Goal: Find specific page/section: Find specific page/section

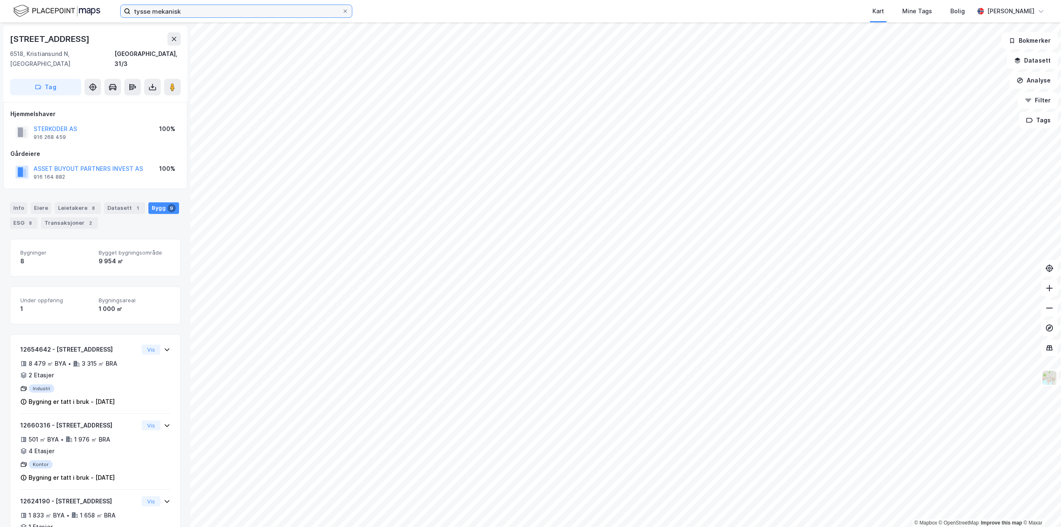
click at [197, 12] on input "tysse mekanisk" at bounding box center [236, 11] width 211 height 12
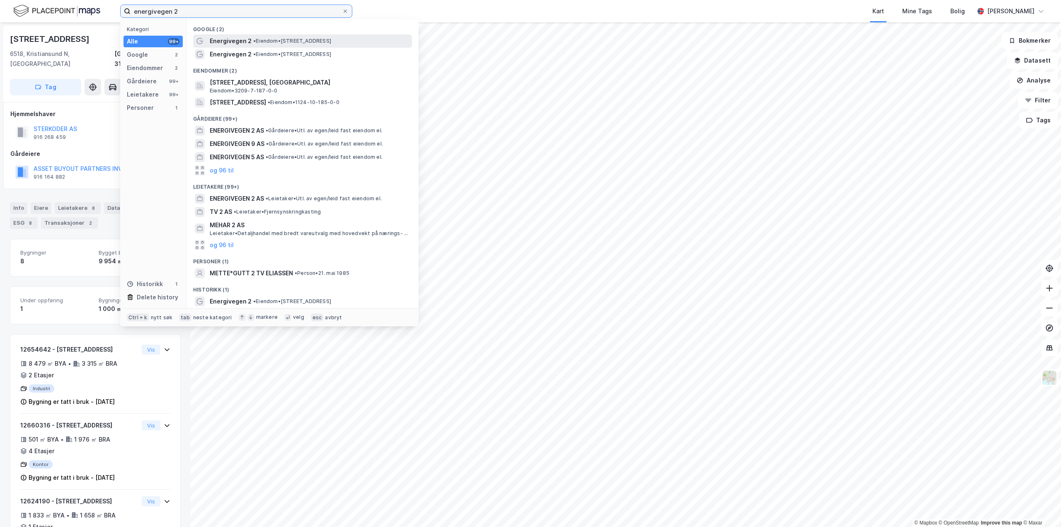
type input "energivegen 2"
click at [250, 41] on div "Energivegen 2 • Eiendom • [STREET_ADDRESS]" at bounding box center [310, 41] width 201 height 10
